Goal: Information Seeking & Learning: Learn about a topic

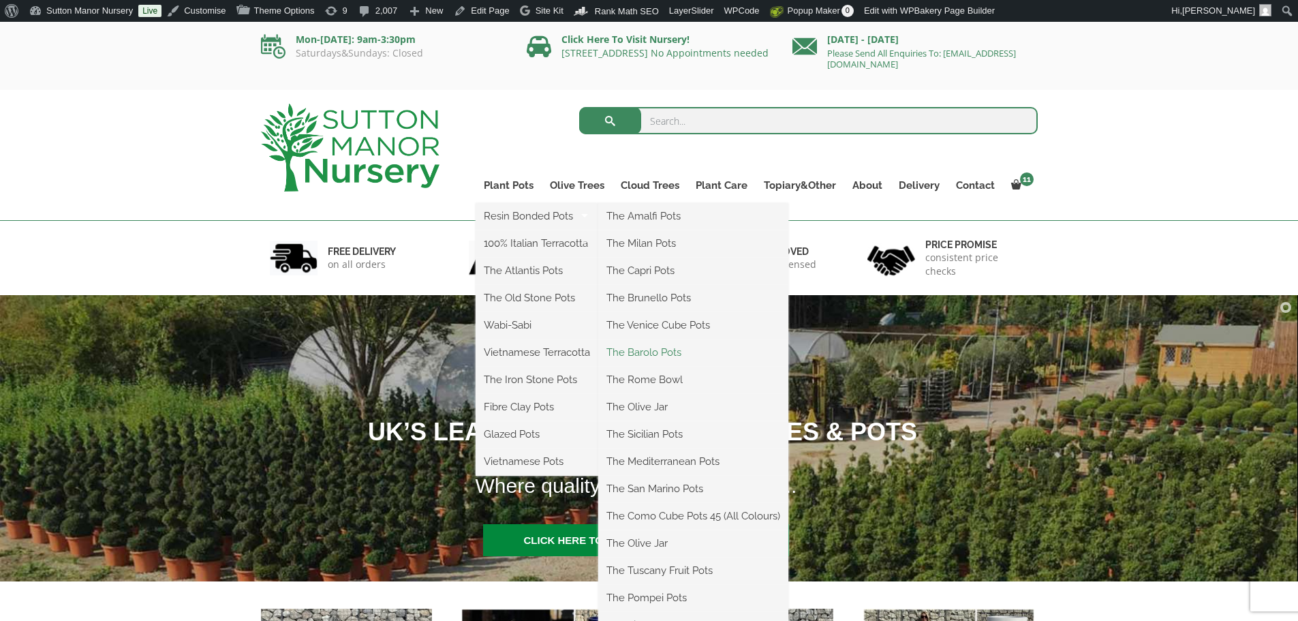
click at [630, 350] on link "The Barolo Pots" at bounding box center [693, 352] width 190 height 20
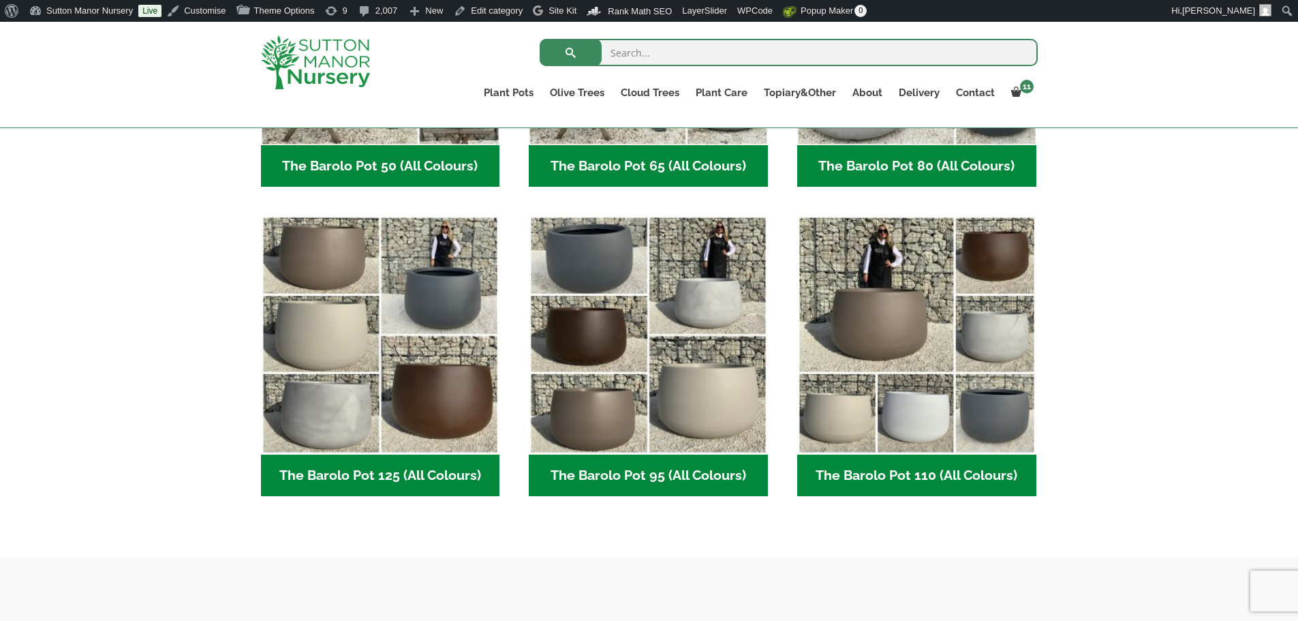
scroll to position [681, 0]
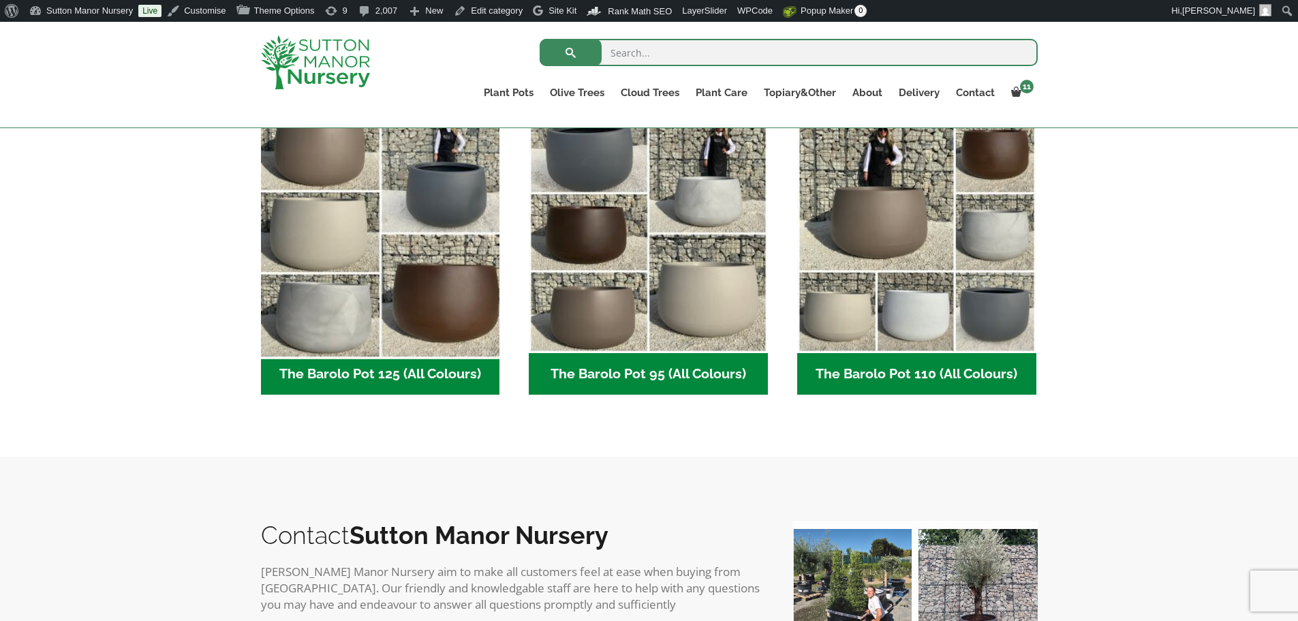
click at [435, 225] on img "Visit product category The Barolo Pot 125 (All Colours)" at bounding box center [380, 233] width 251 height 251
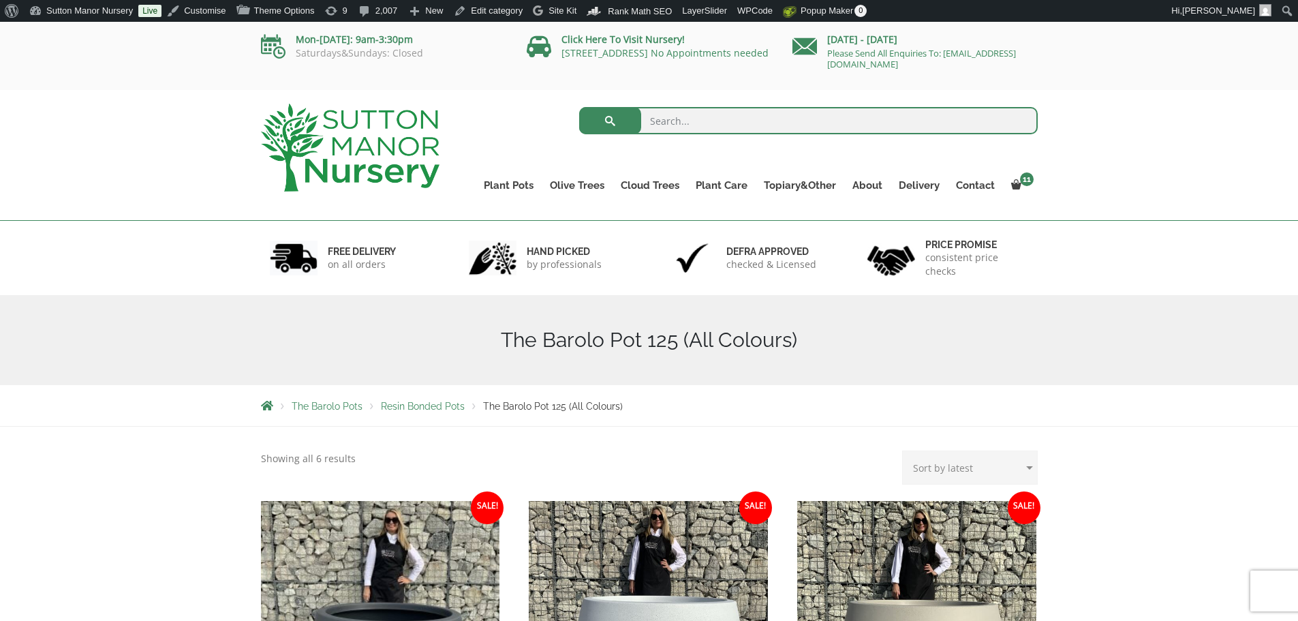
scroll to position [341, 0]
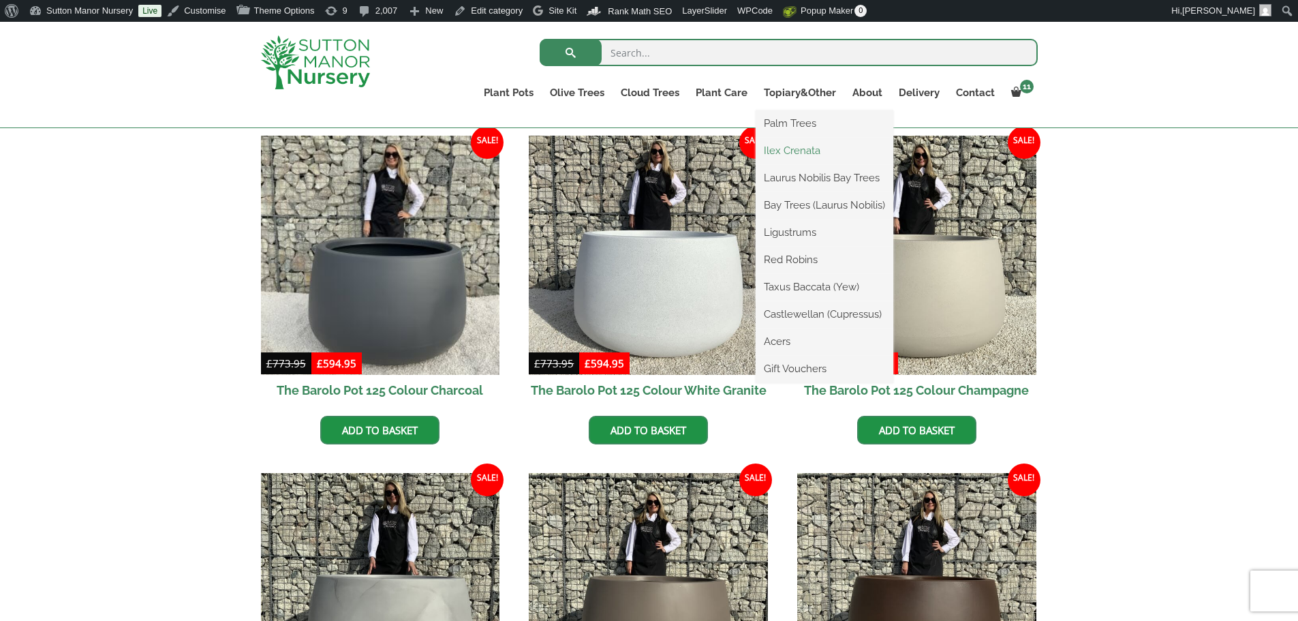
click at [785, 150] on link "Ilex Crenata" at bounding box center [825, 150] width 138 height 20
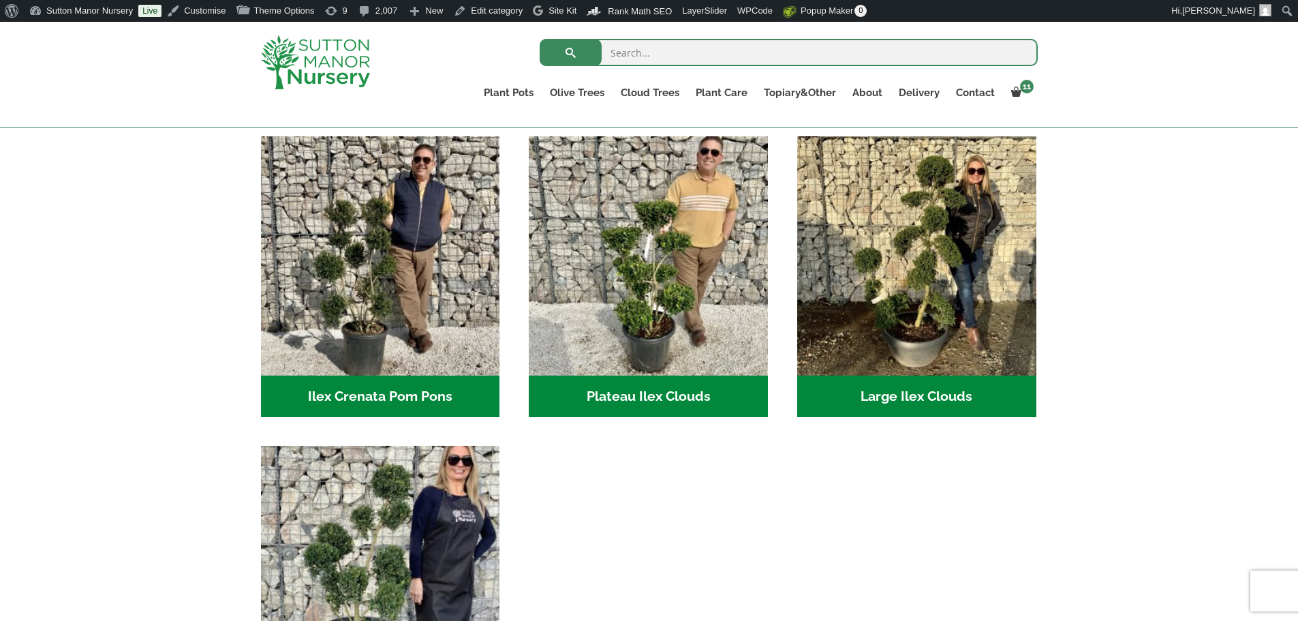
scroll to position [273, 0]
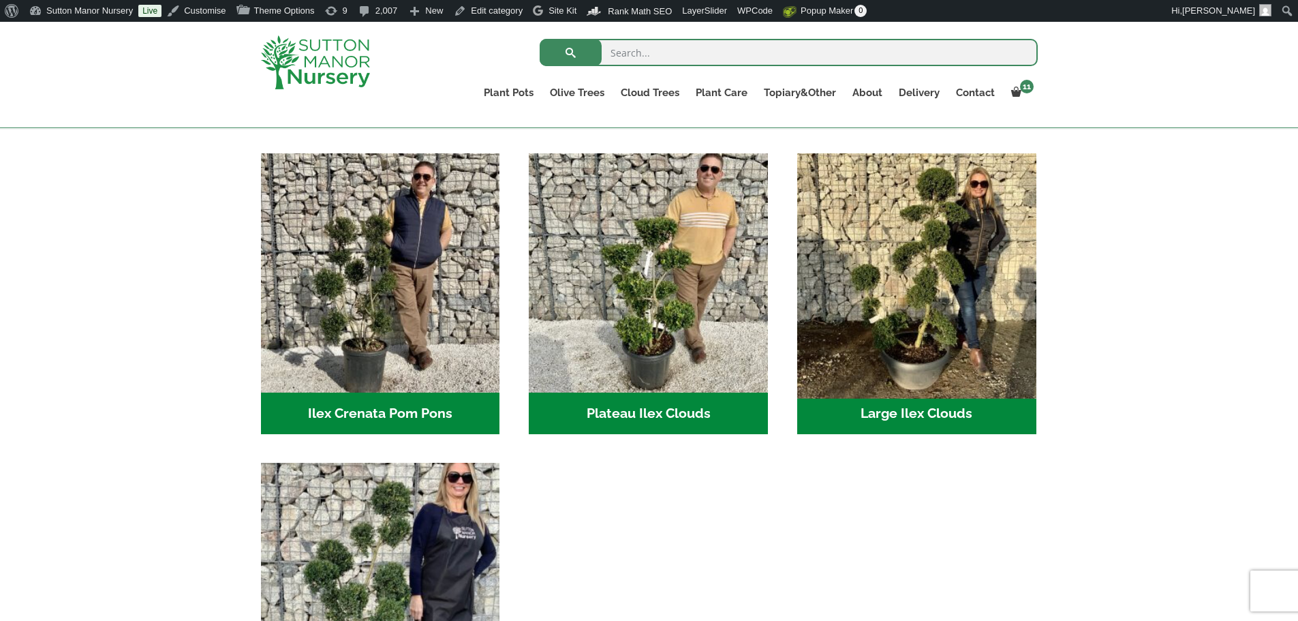
click at [912, 276] on img "Visit product category Large Ilex Clouds" at bounding box center [916, 272] width 251 height 251
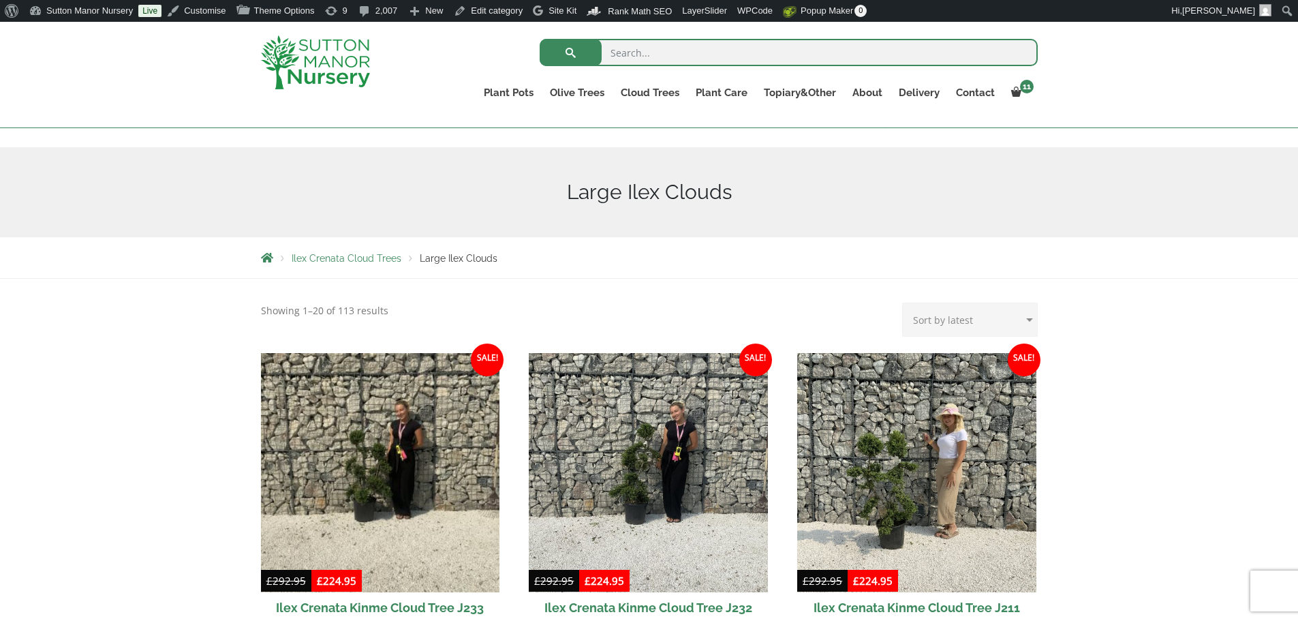
scroll to position [273, 0]
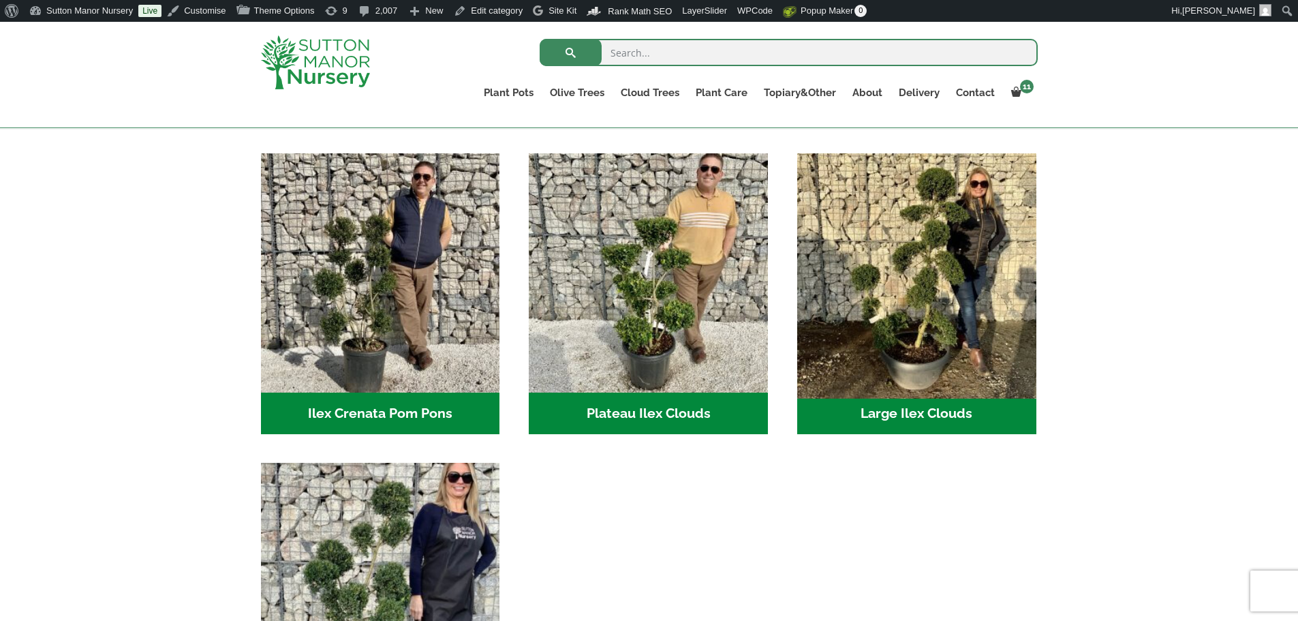
click at [936, 250] on img "Visit product category Large Ilex Clouds" at bounding box center [916, 272] width 251 height 251
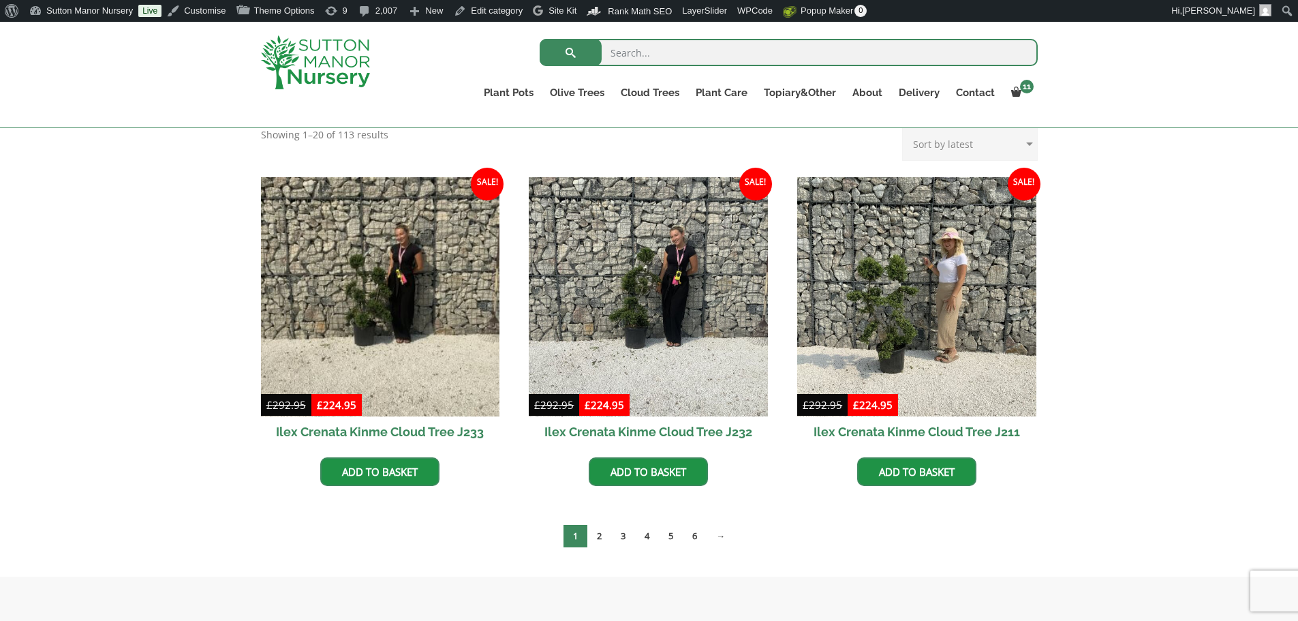
scroll to position [341, 0]
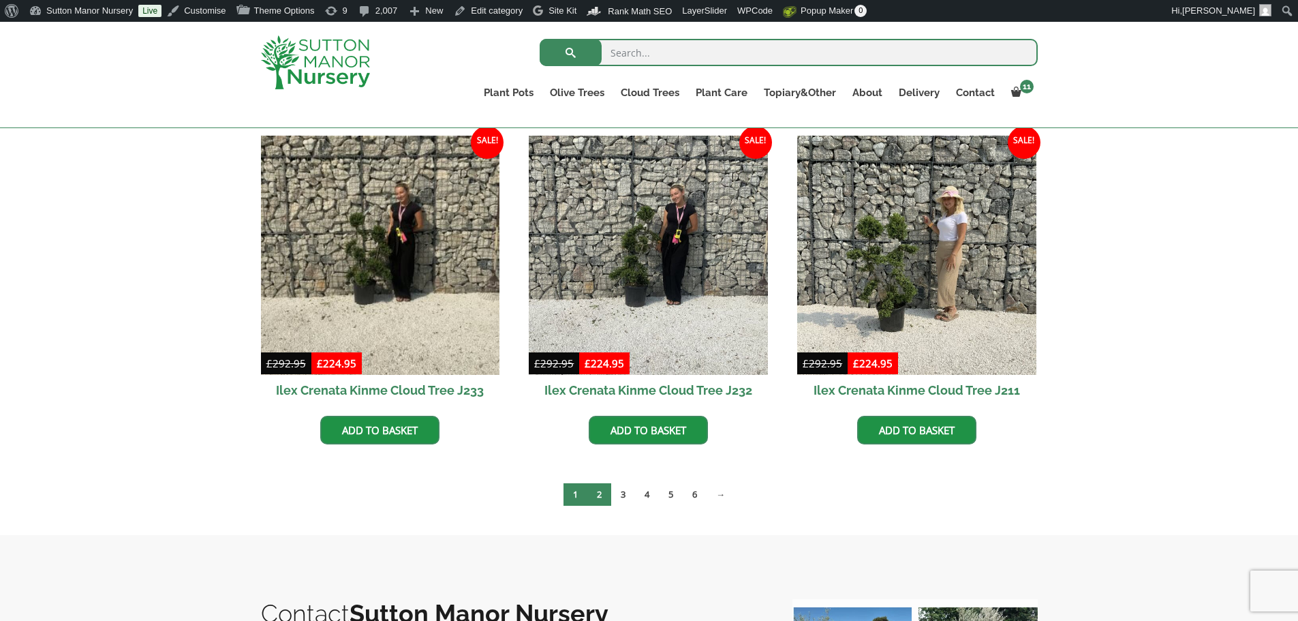
click at [604, 497] on link "2" at bounding box center [599, 494] width 24 height 22
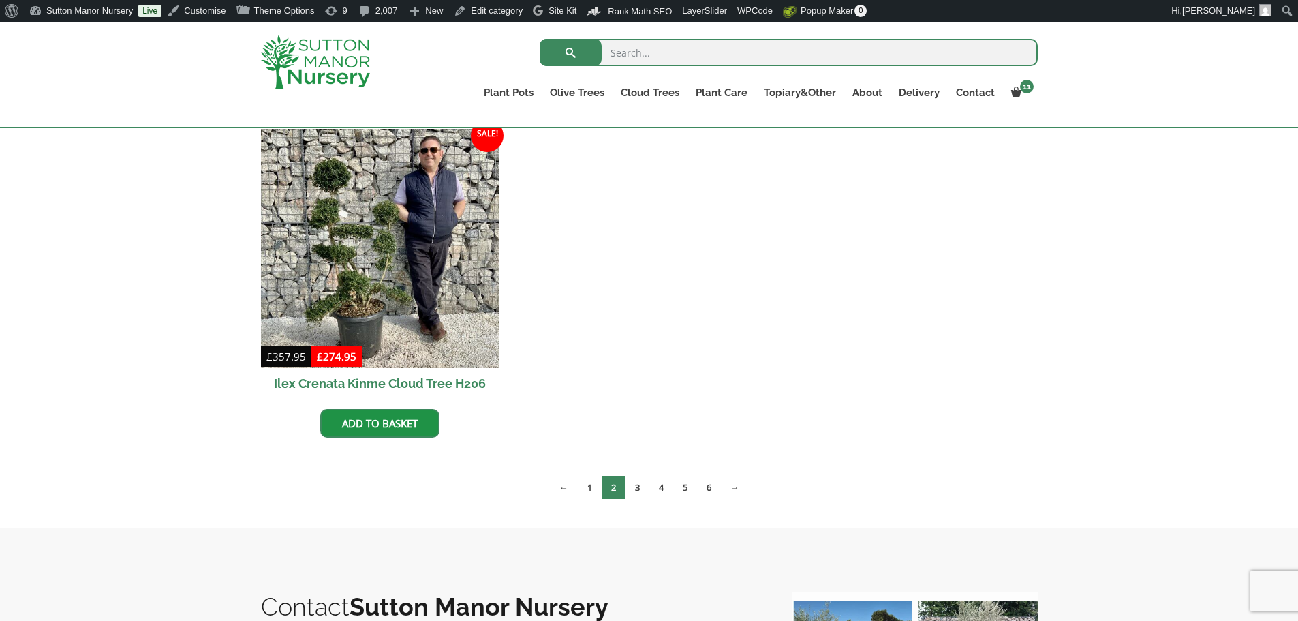
scroll to position [1022, 0]
click at [634, 486] on link "3" at bounding box center [638, 487] width 24 height 22
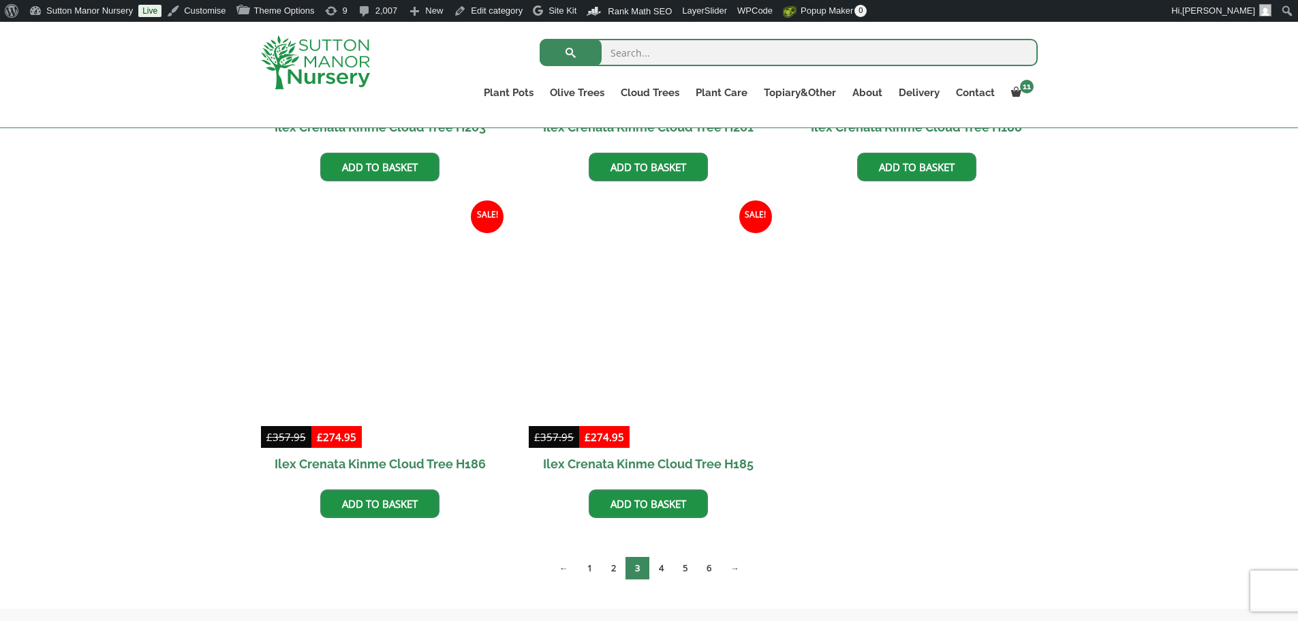
scroll to position [681, 0]
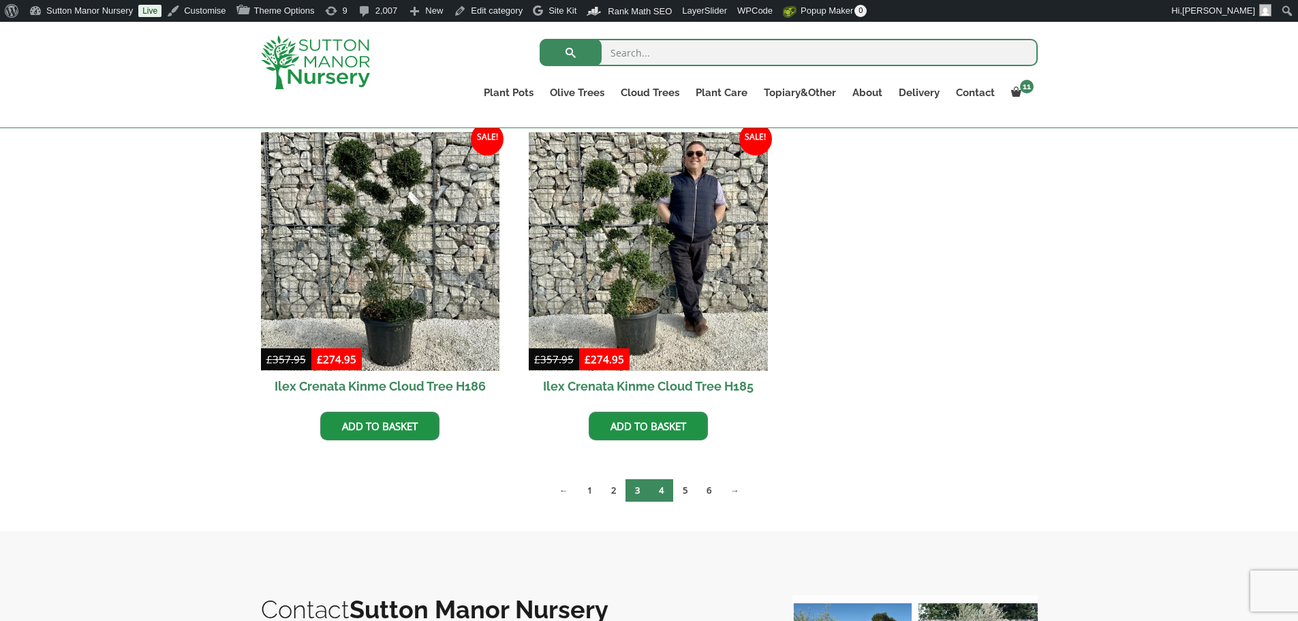
click at [667, 495] on link "4" at bounding box center [661, 490] width 24 height 22
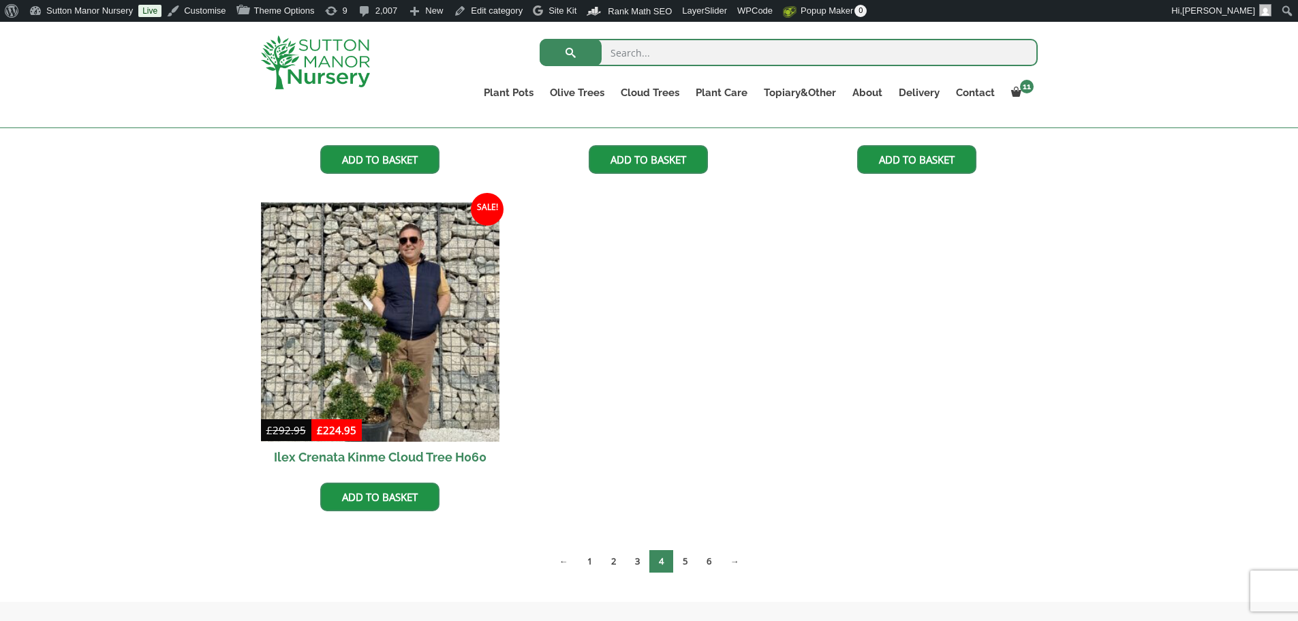
scroll to position [954, 0]
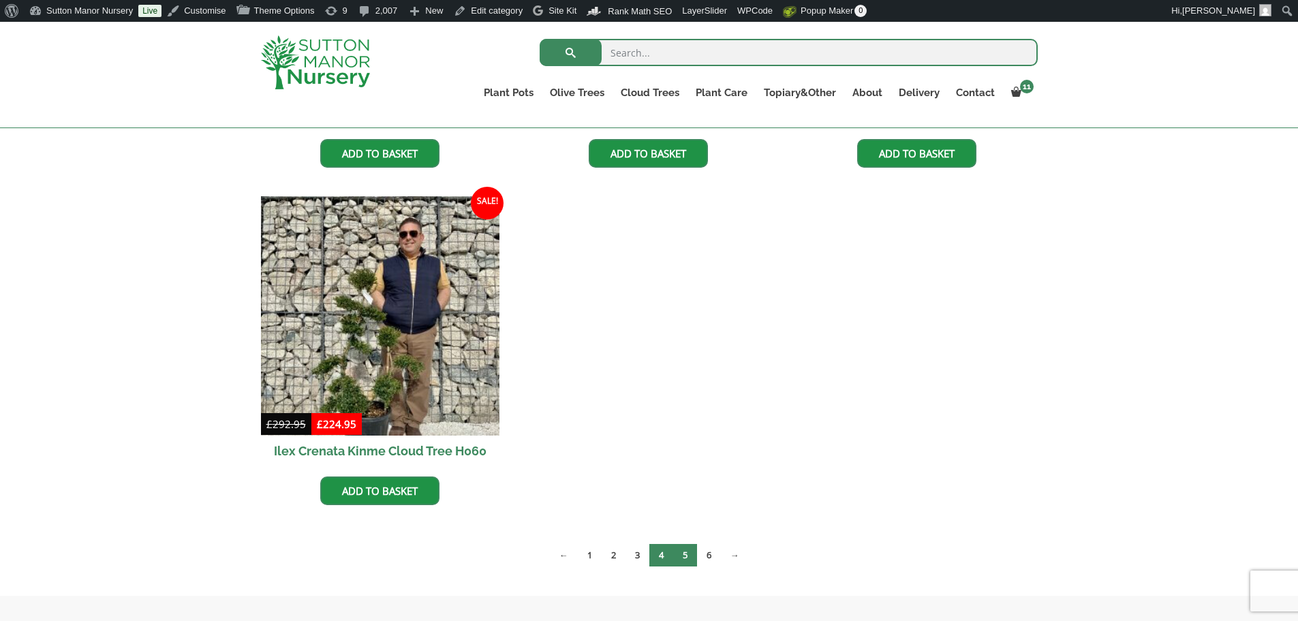
click at [690, 559] on link "5" at bounding box center [685, 555] width 24 height 22
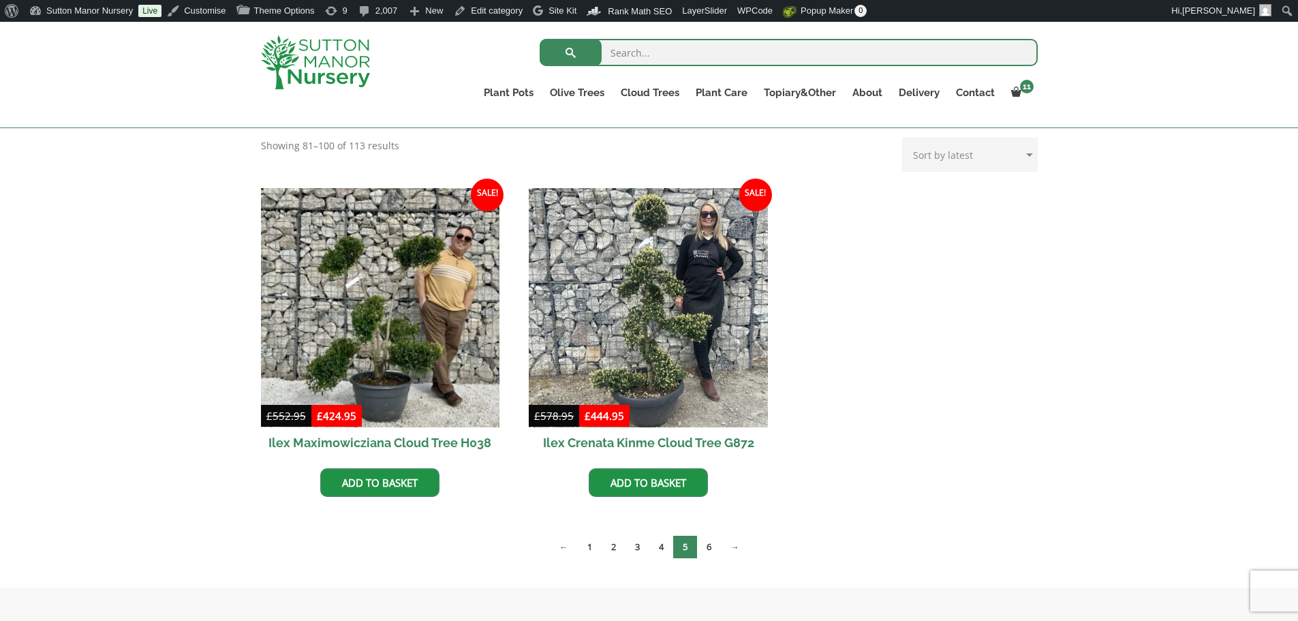
scroll to position [273, 0]
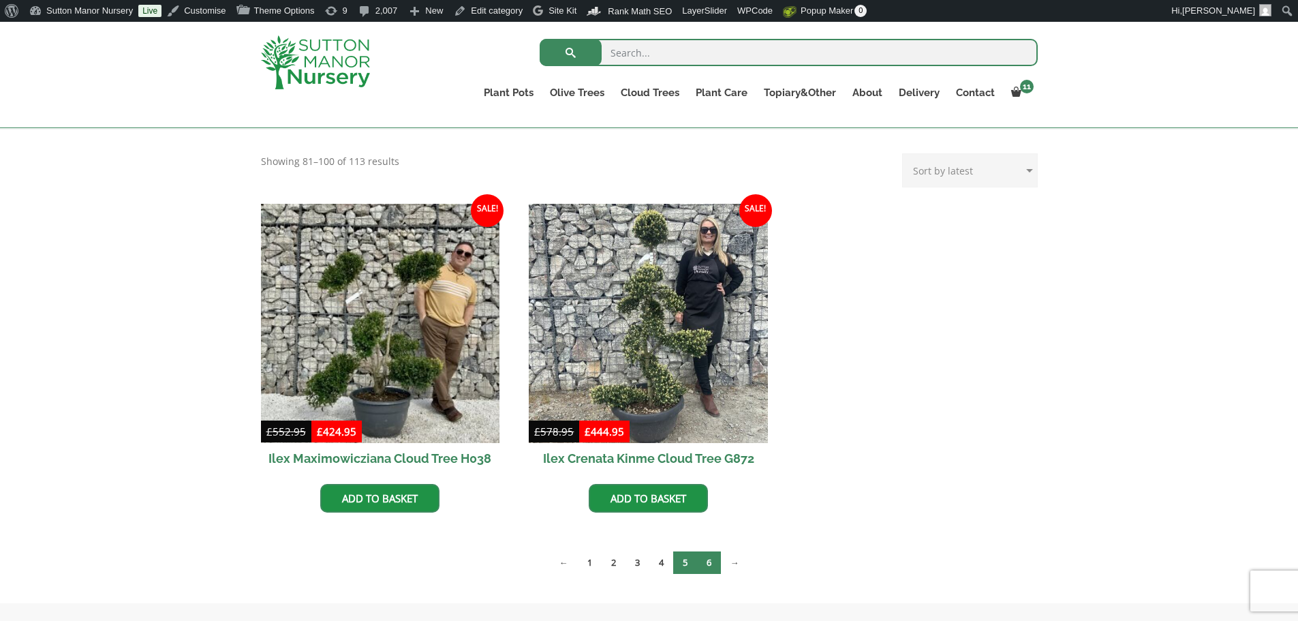
click at [709, 566] on link "6" at bounding box center [709, 562] width 24 height 22
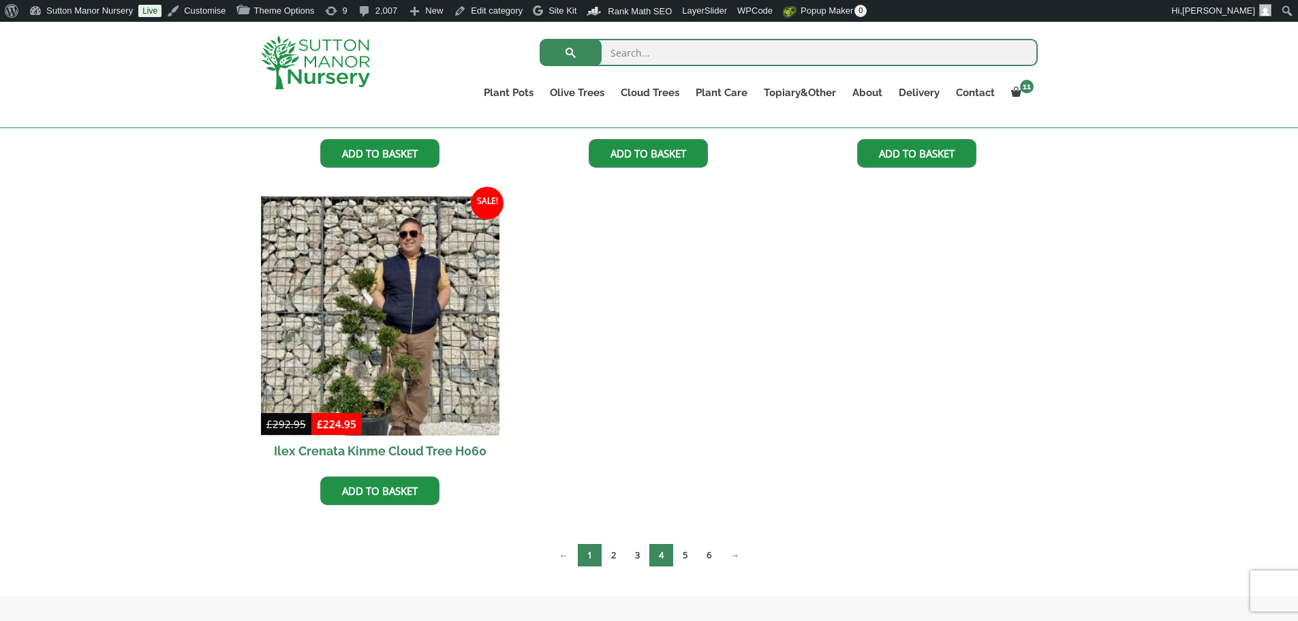
click at [585, 554] on link "1" at bounding box center [590, 555] width 24 height 22
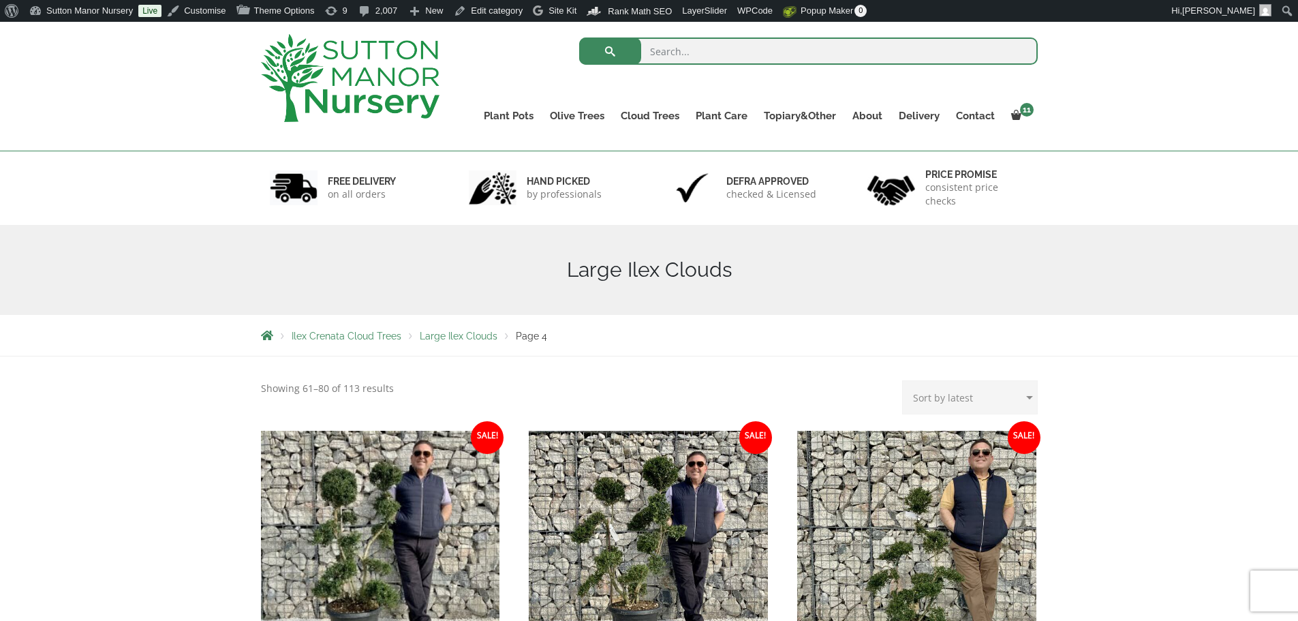
scroll to position [68, 0]
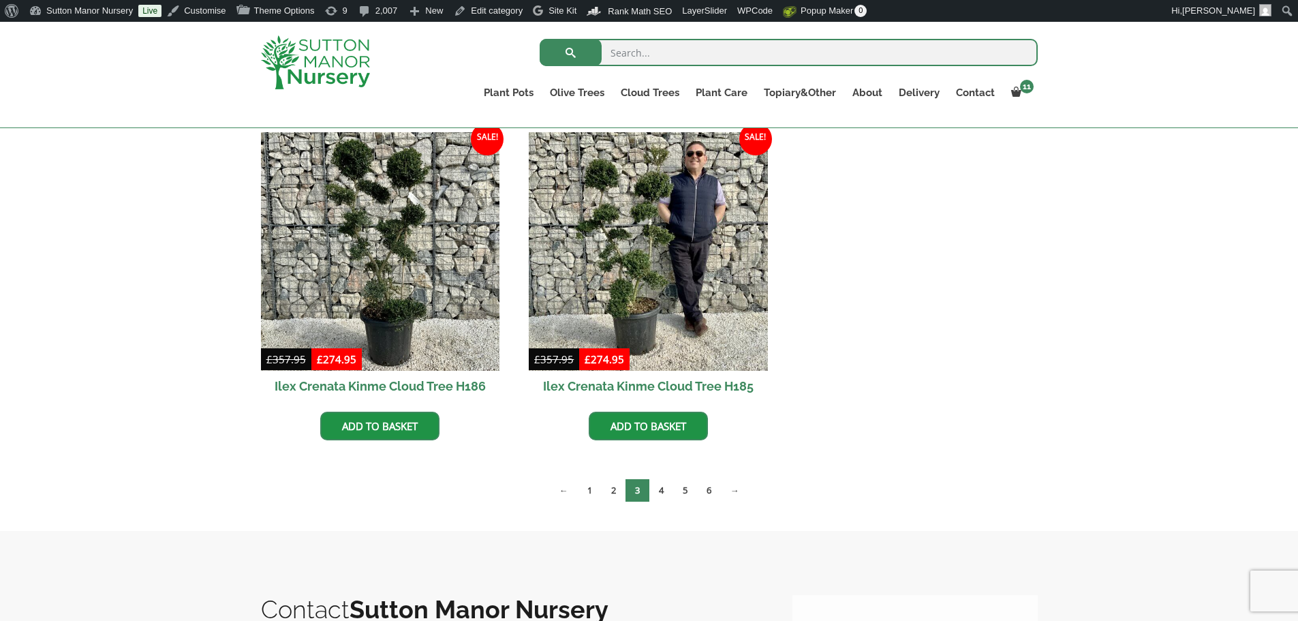
scroll to position [706, 0]
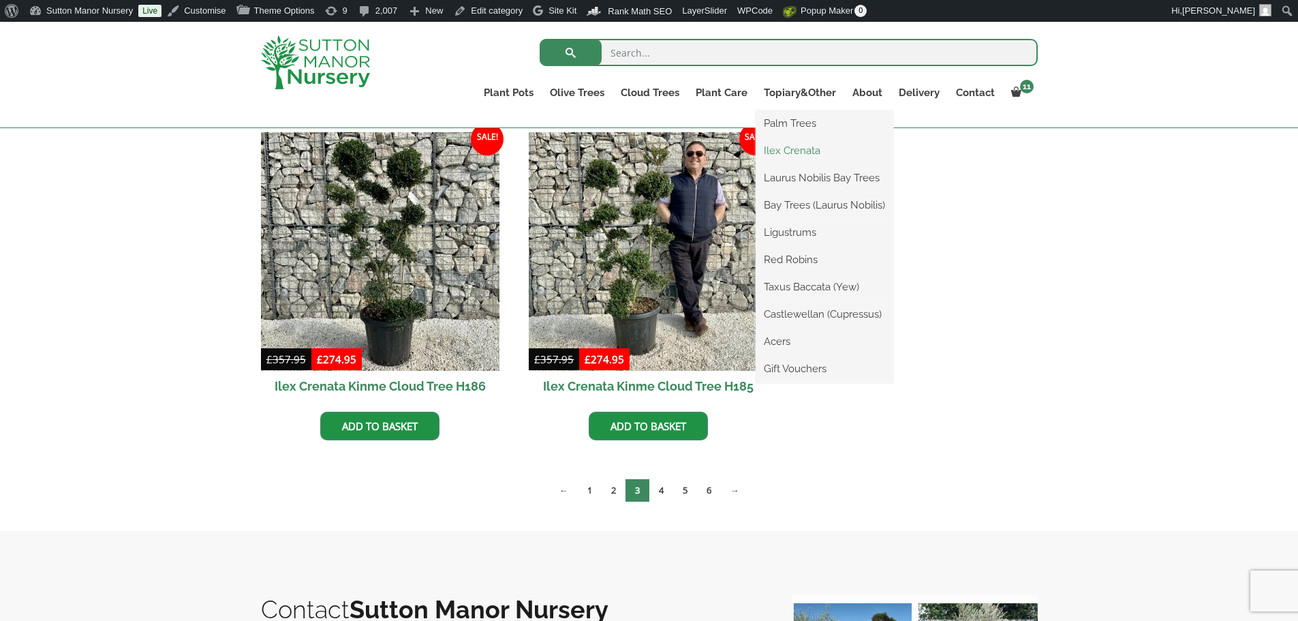
click at [792, 141] on link "Ilex Crenata" at bounding box center [825, 150] width 138 height 20
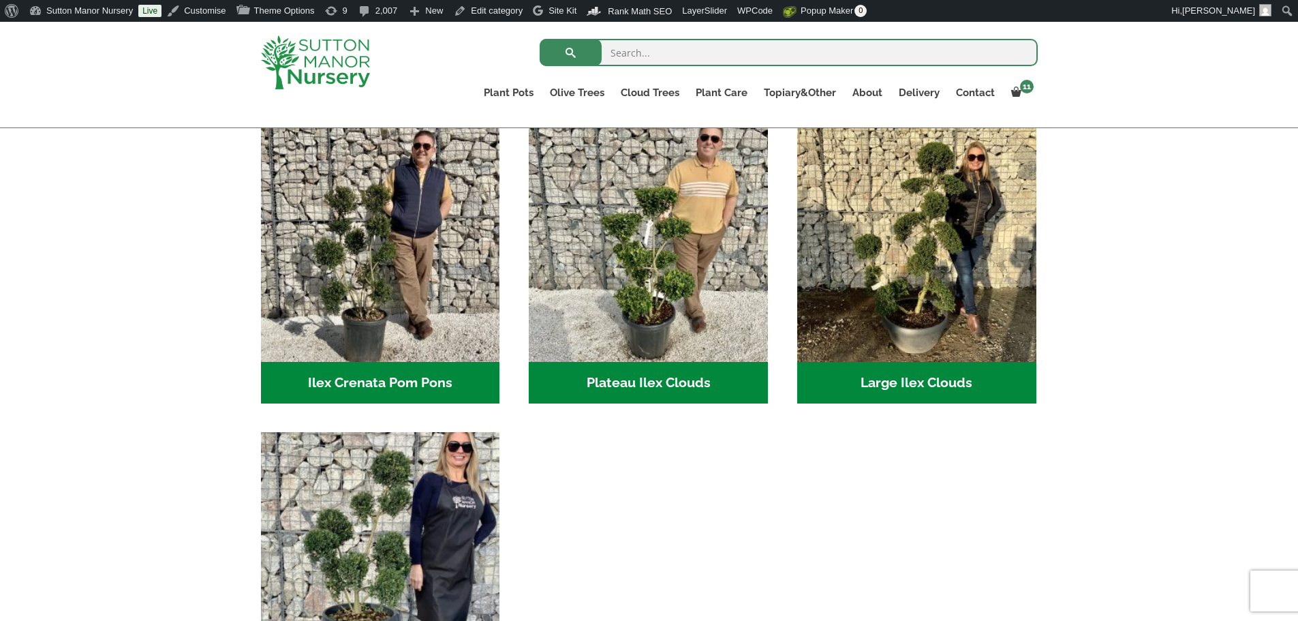
scroll to position [341, 0]
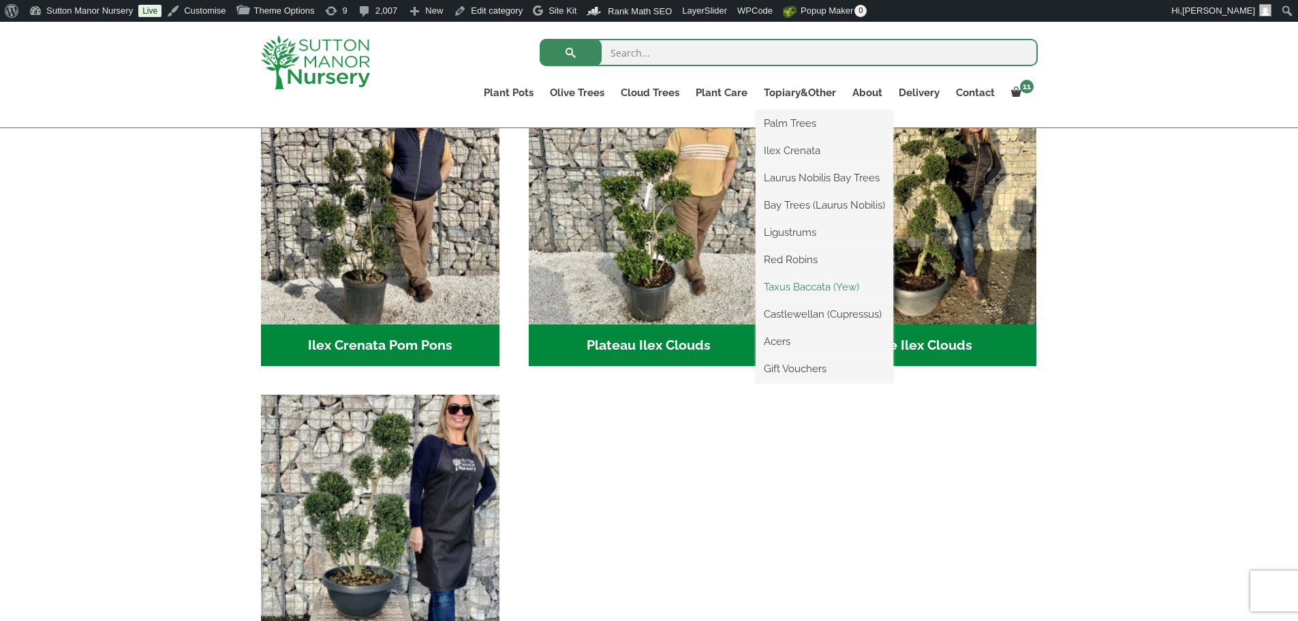
click at [795, 288] on link "Taxus Baccata (Yew)" at bounding box center [825, 287] width 138 height 20
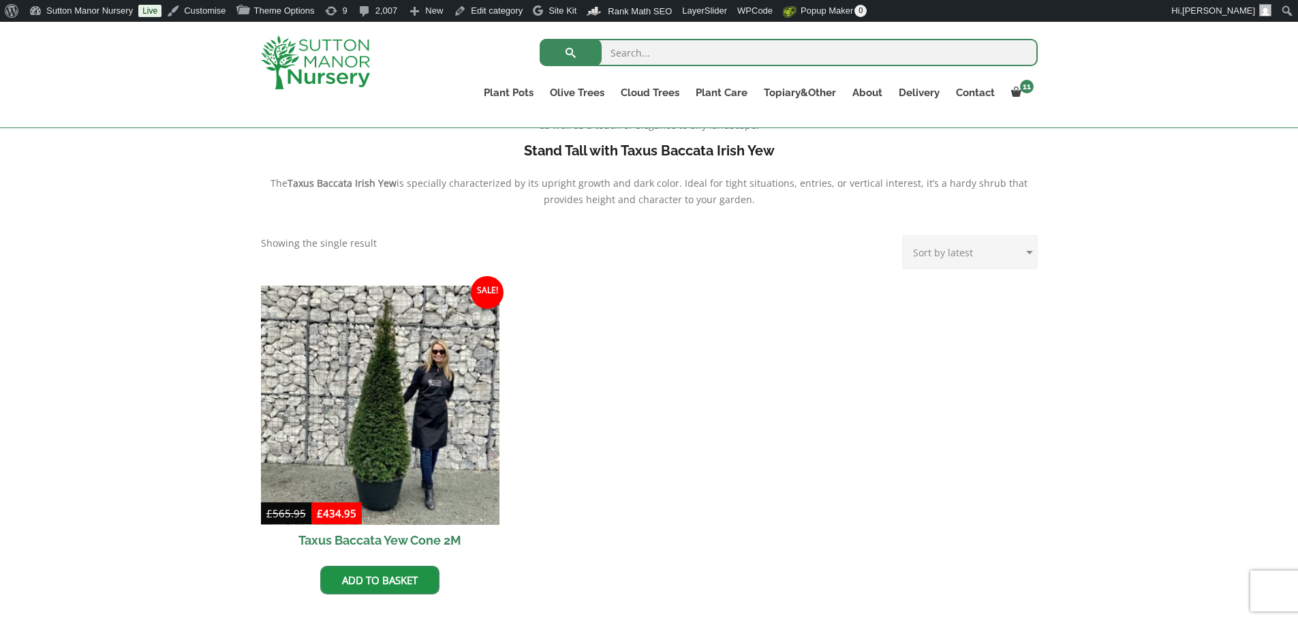
scroll to position [477, 0]
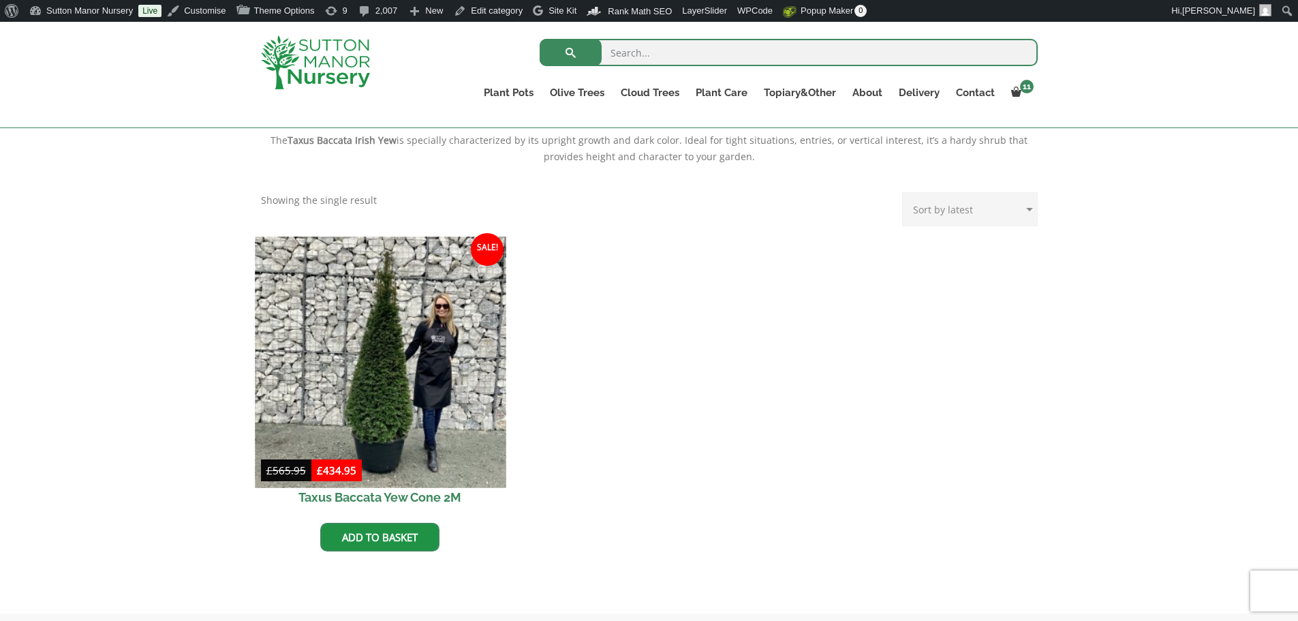
click at [452, 388] on img at bounding box center [380, 361] width 251 height 251
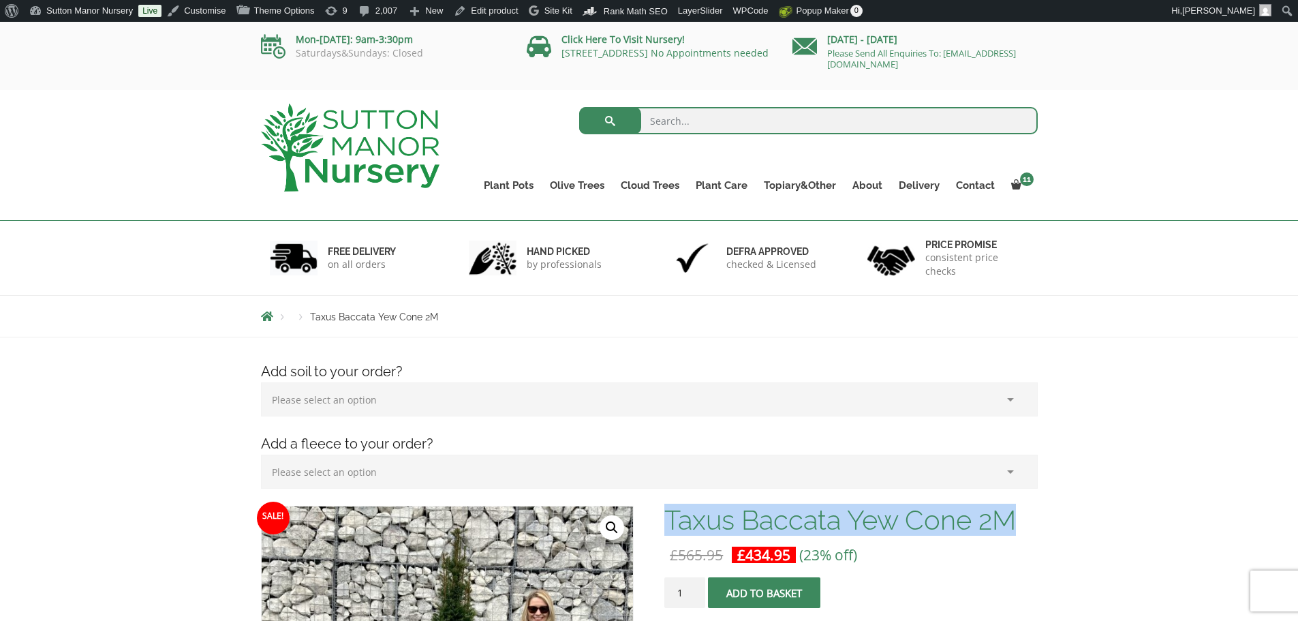
drag, startPoint x: 1019, startPoint y: 514, endPoint x: 669, endPoint y: 521, distance: 349.6
click at [669, 521] on h1 "Taxus Baccata Yew Cone 2M" at bounding box center [850, 520] width 373 height 29
copy h1 "Taxus Baccata Yew Cone 2M"
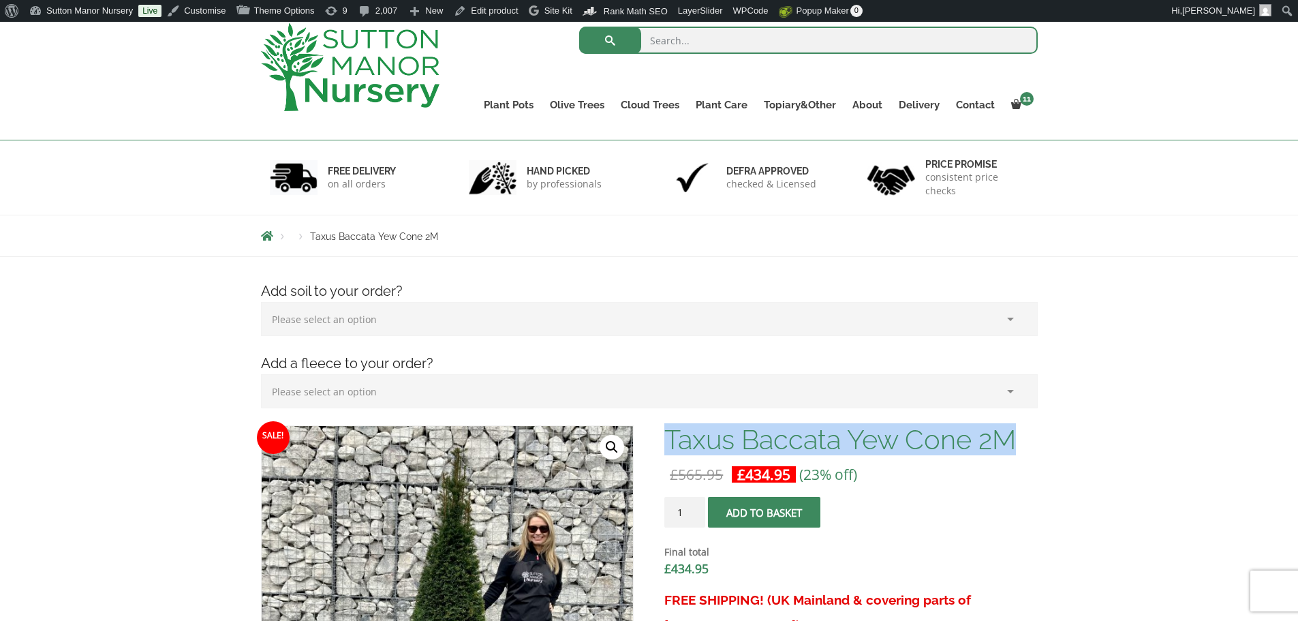
scroll to position [136, 0]
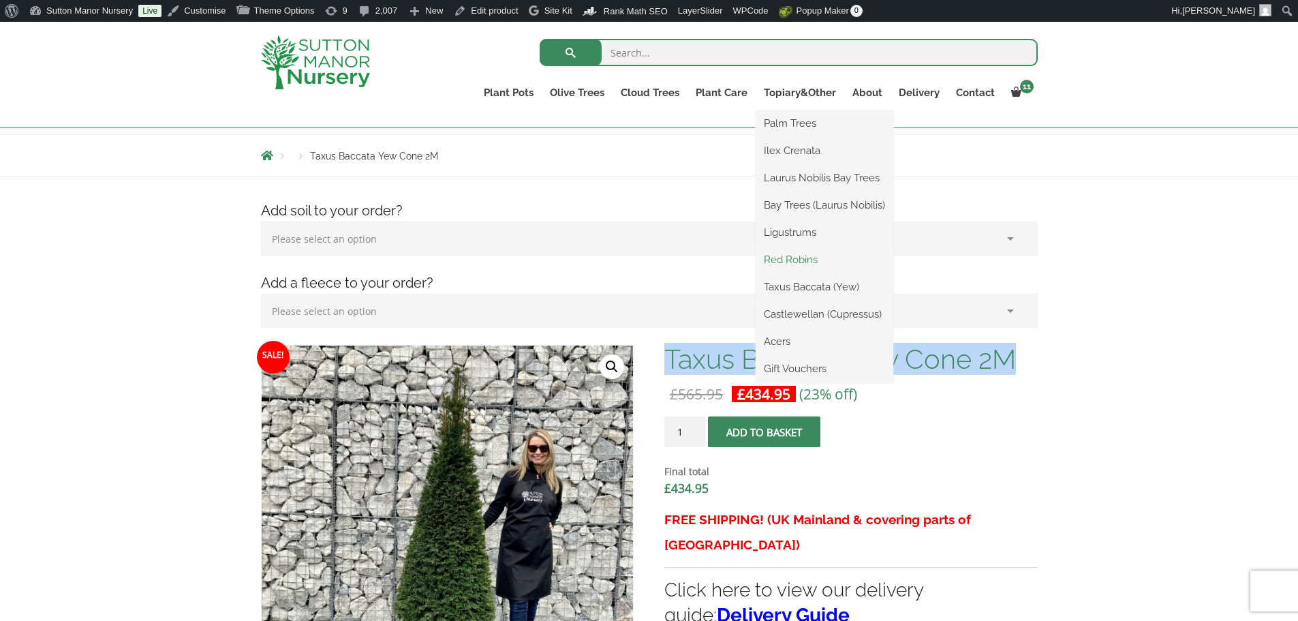
click at [800, 254] on link "Red Robins" at bounding box center [825, 259] width 138 height 20
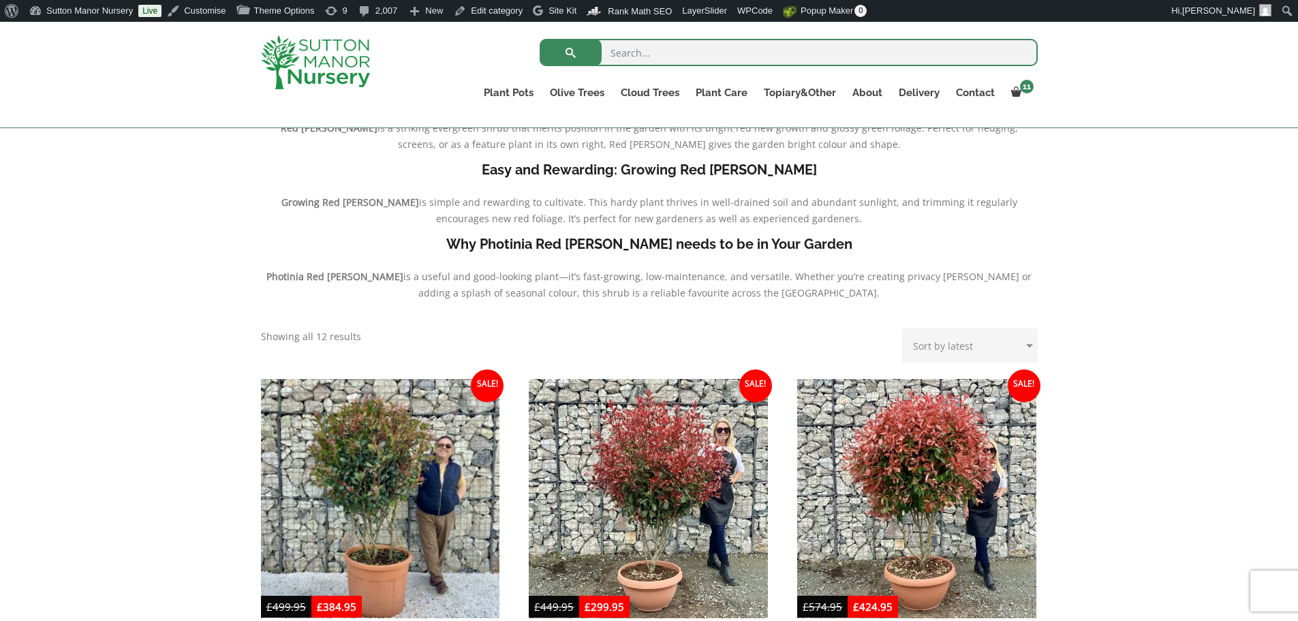
scroll to position [613, 0]
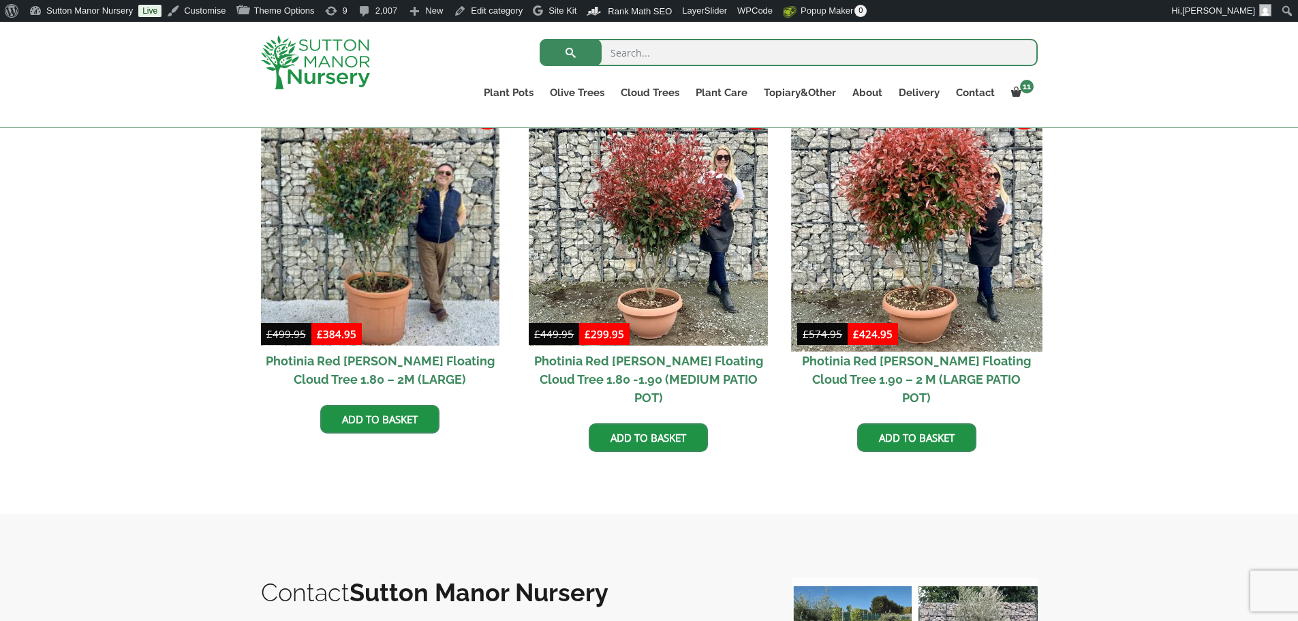
click at [889, 270] on img at bounding box center [916, 225] width 251 height 251
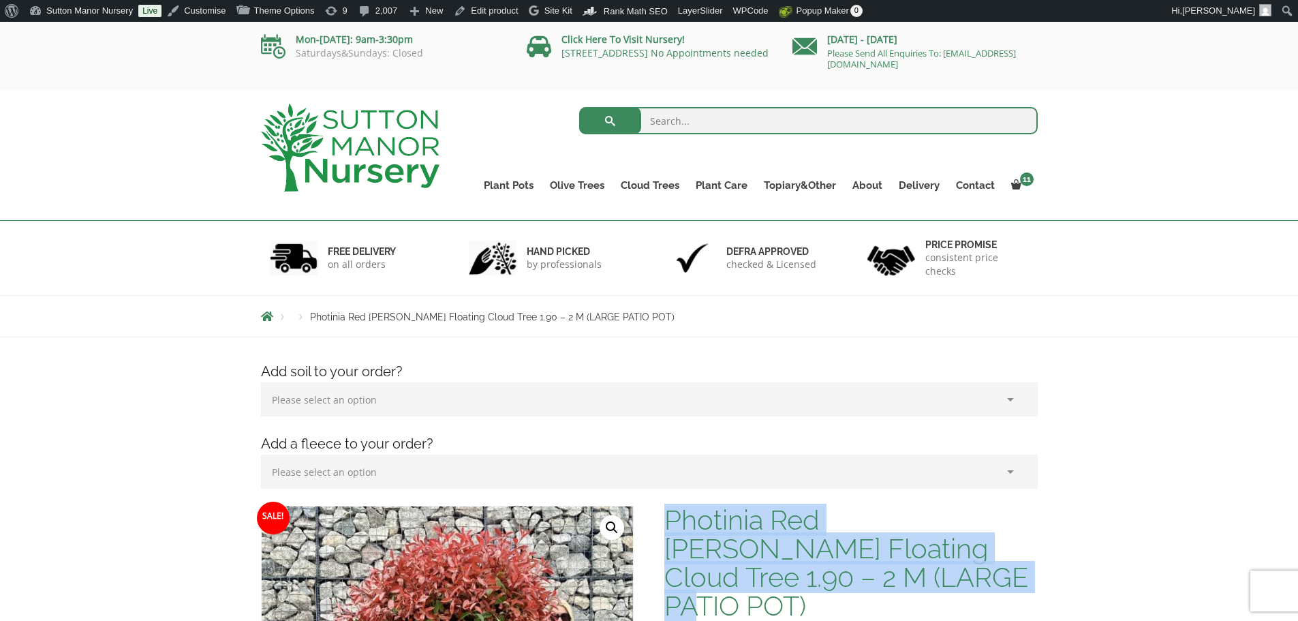
drag, startPoint x: 668, startPoint y: 517, endPoint x: 872, endPoint y: 570, distance: 209.9
click at [872, 570] on h1 "Photinia Red [PERSON_NAME] Floating Cloud Tree 1.90 – 2 M (LARGE PATIO POT)" at bounding box center [850, 563] width 373 height 114
copy h1 "Photinia Red [PERSON_NAME] Floating Cloud Tree 1.90 – 2 M (LARGE PATIO POT)"
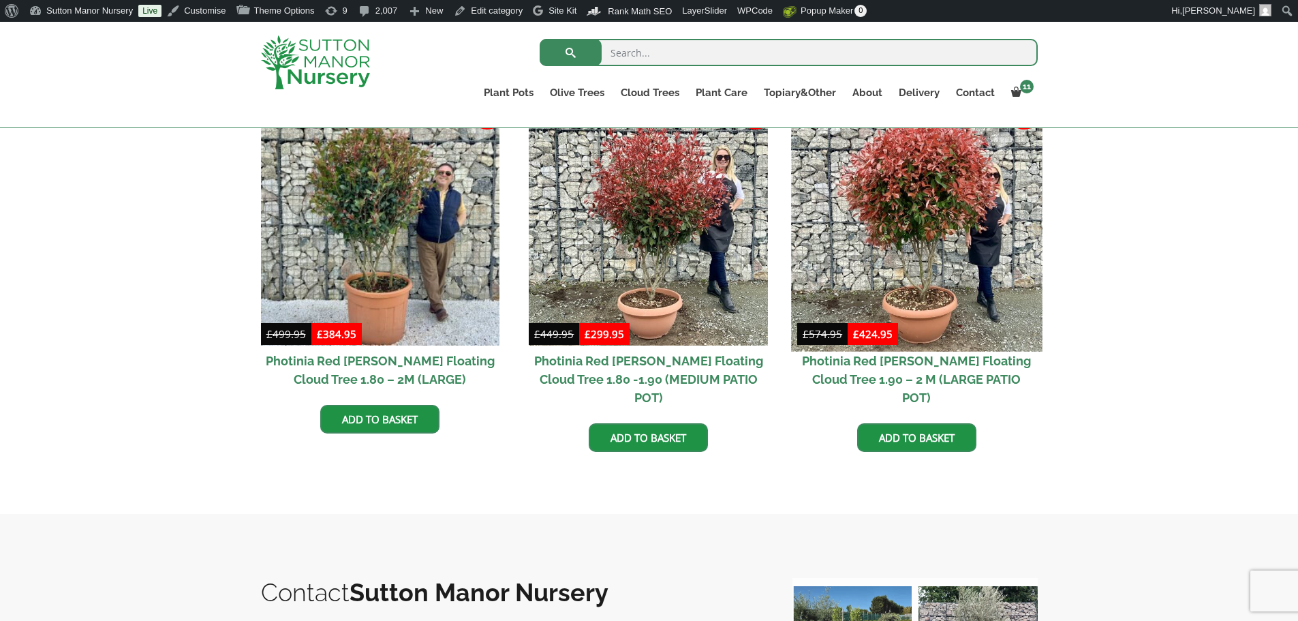
click at [916, 209] on img at bounding box center [916, 225] width 251 height 251
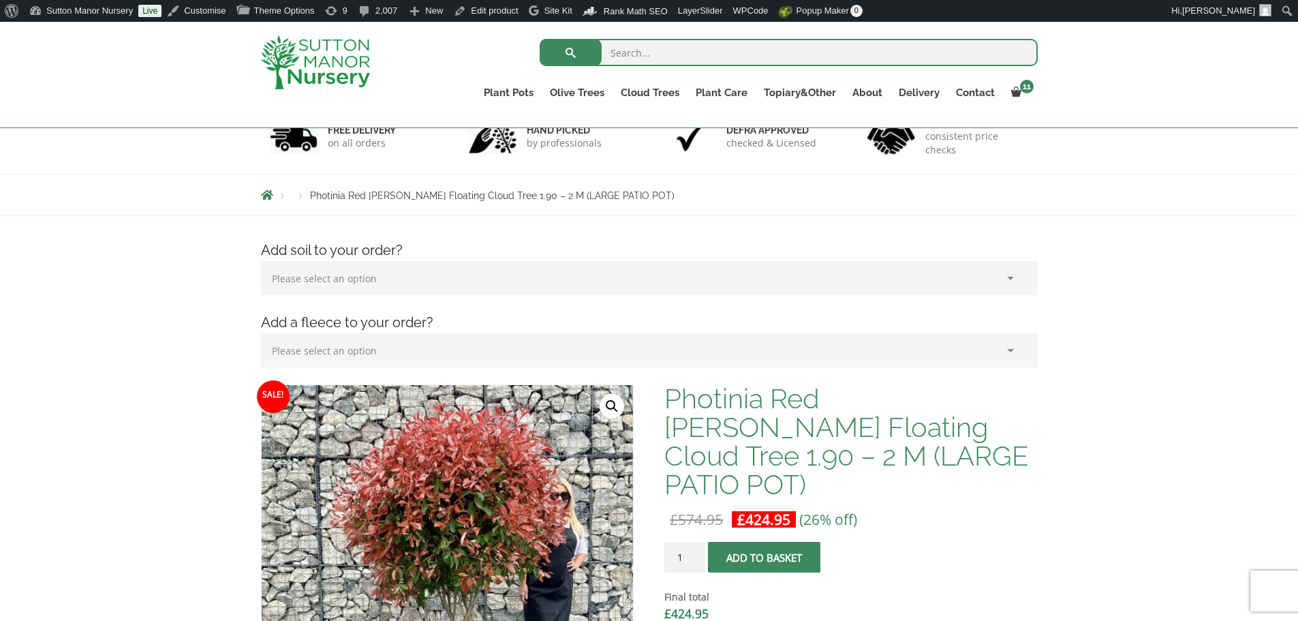
scroll to position [68, 0]
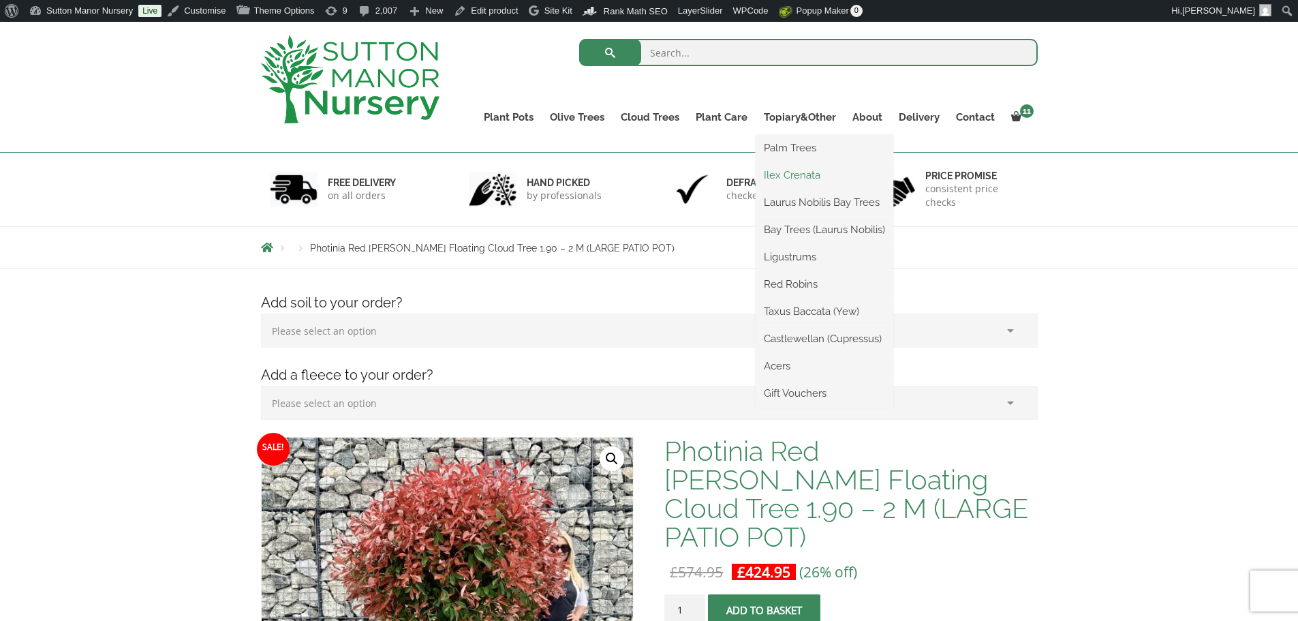
click at [793, 169] on link "Ilex Crenata" at bounding box center [825, 175] width 138 height 20
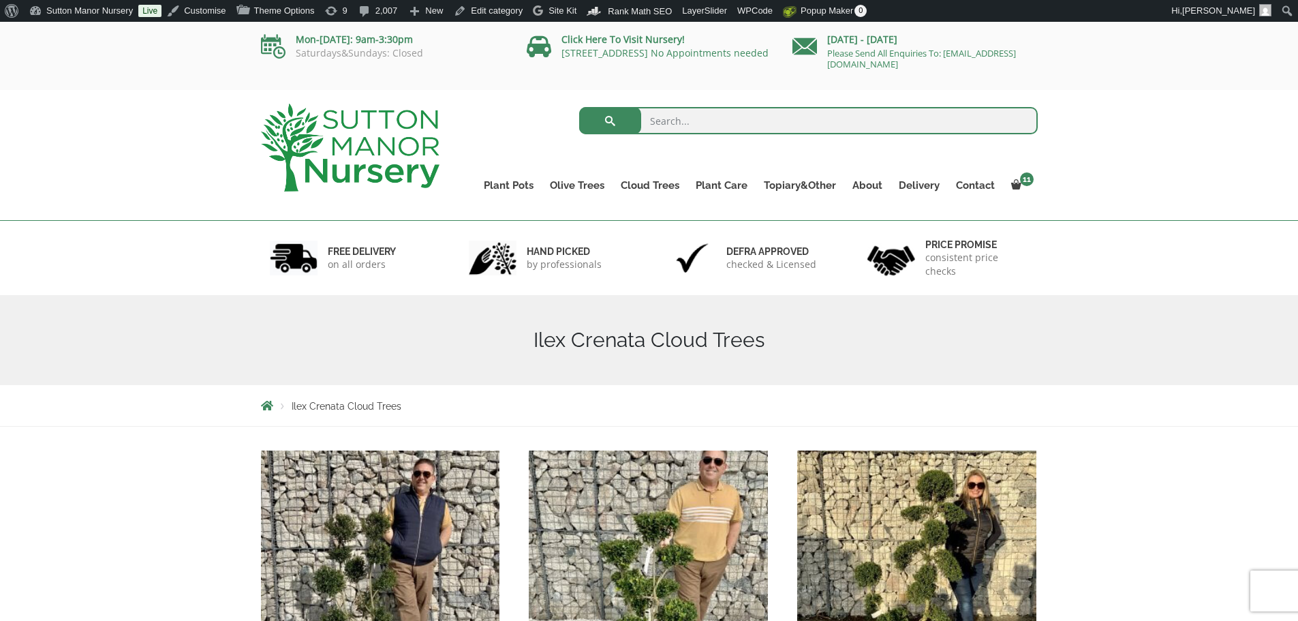
scroll to position [136, 0]
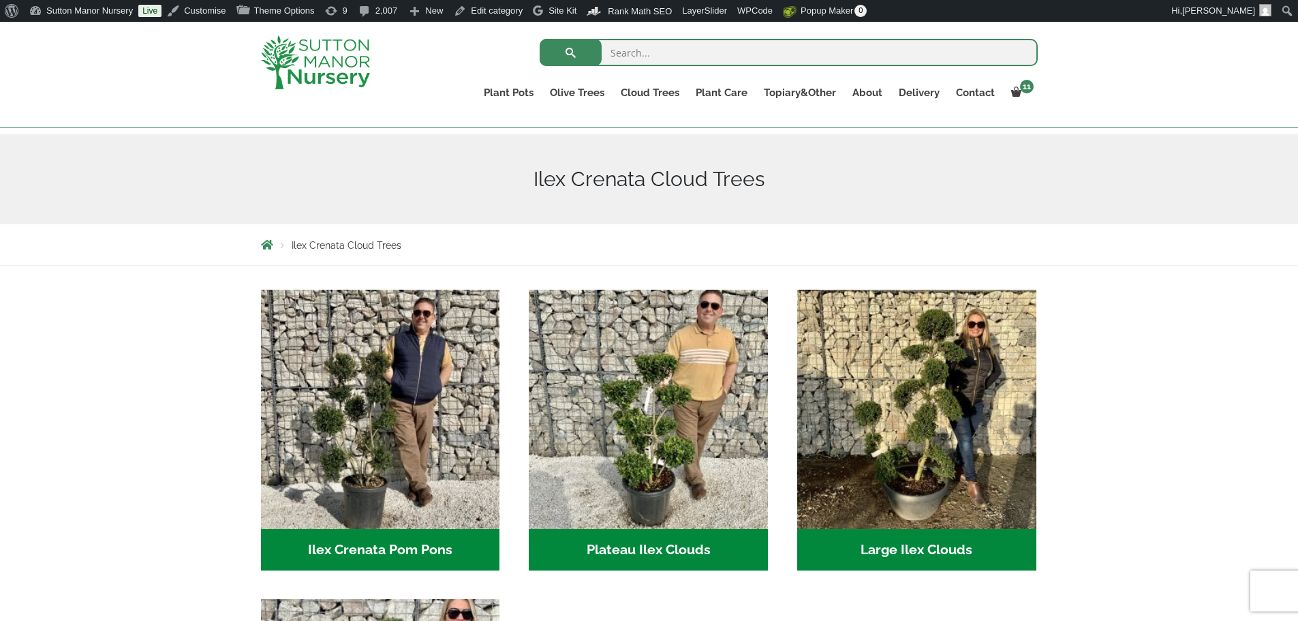
click at [715, 56] on input "search" at bounding box center [789, 52] width 498 height 27
type input "j560"
click at [540, 39] on button "submit" at bounding box center [571, 52] width 62 height 27
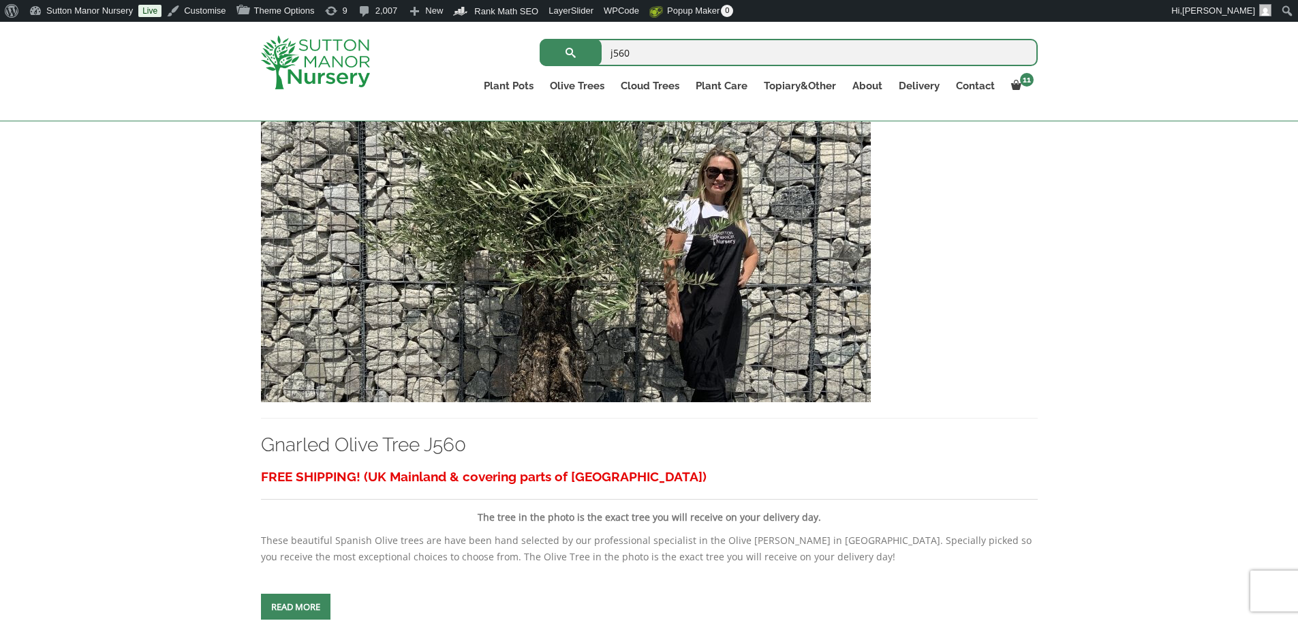
scroll to position [477, 0]
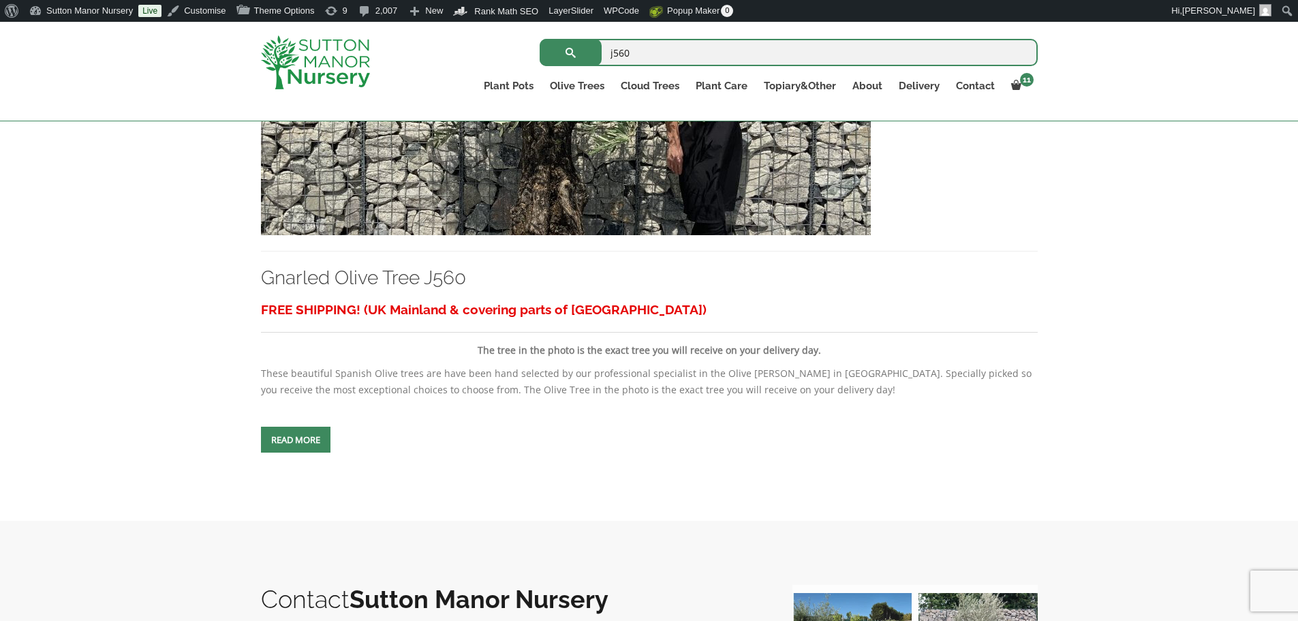
click at [637, 191] on img at bounding box center [566, 88] width 610 height 293
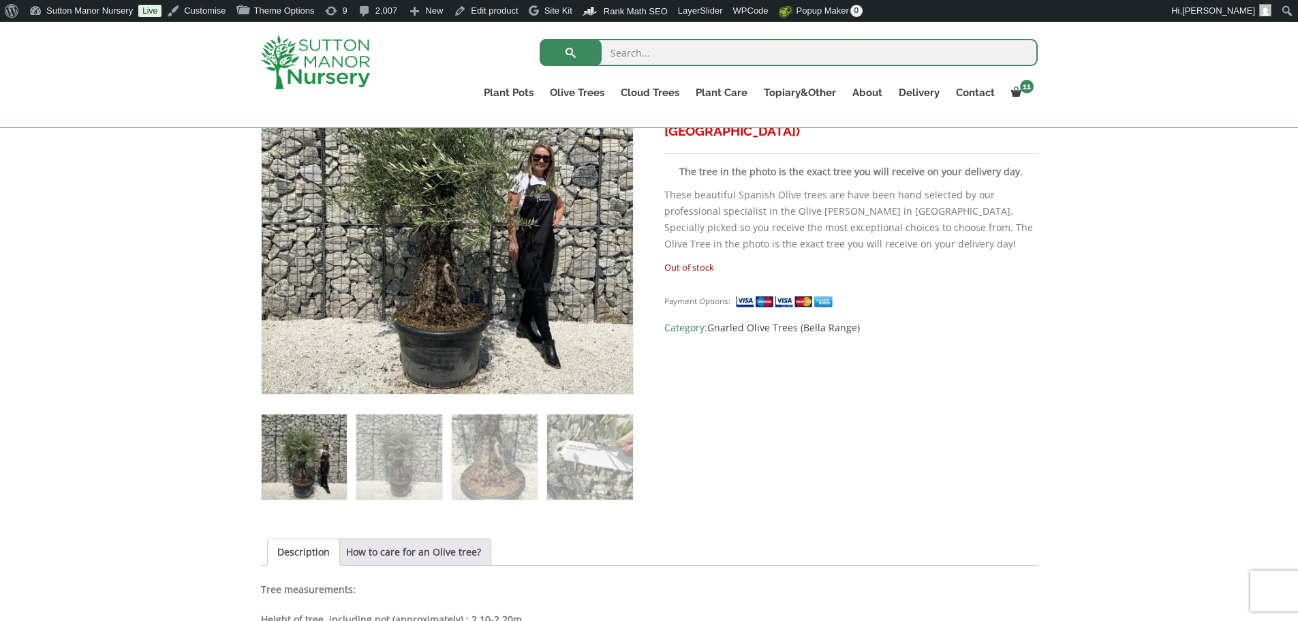
scroll to position [136, 0]
